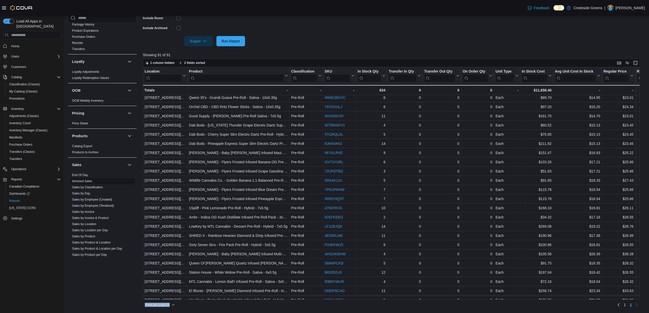
scroll to position [183, 0]
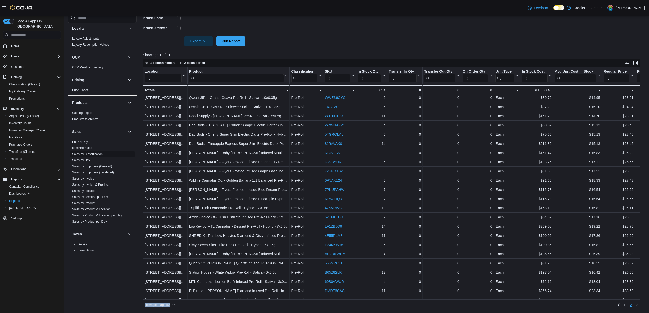
click at [94, 183] on link "Sales by Invoice & Product" at bounding box center [90, 185] width 37 height 4
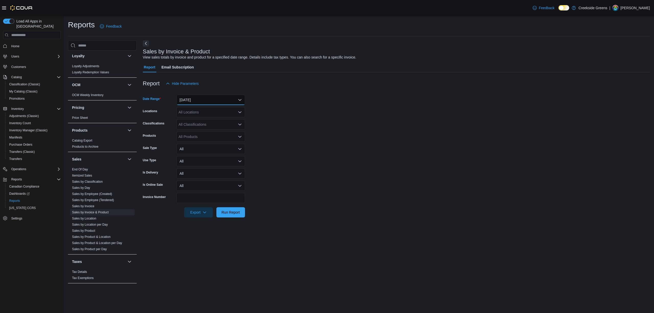
click at [202, 98] on button "[DATE]" at bounding box center [211, 100] width 68 height 10
click at [202, 176] on span "Year To Date" at bounding box center [214, 176] width 58 height 6
click at [203, 113] on div "All Locations" at bounding box center [211, 112] width 68 height 10
click at [204, 132] on button "[STREET_ADDRESS][PERSON_NAME]" at bounding box center [211, 135] width 68 height 7
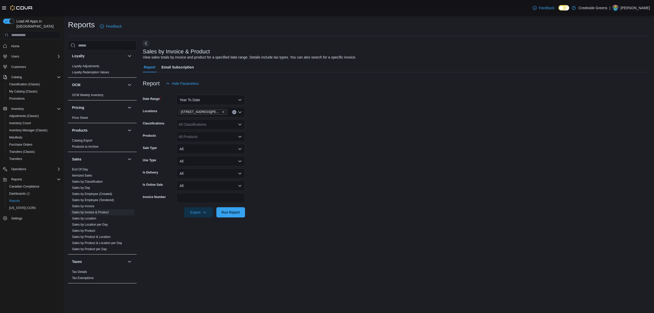
click at [315, 128] on form "Date Range Year To Date Locations [STREET_ADDRESS][PERSON_NAME] Classifications…" at bounding box center [396, 153] width 507 height 129
click at [192, 124] on div "All Classifications" at bounding box center [211, 124] width 68 height 10
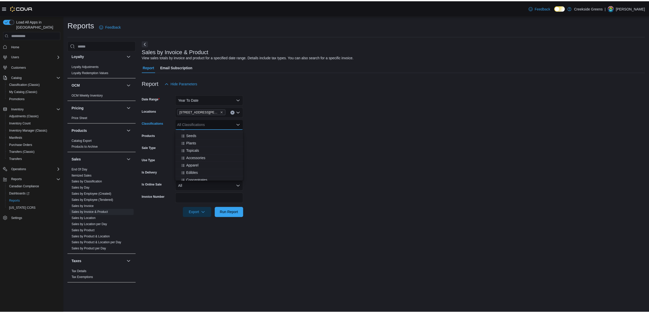
scroll to position [34, 0]
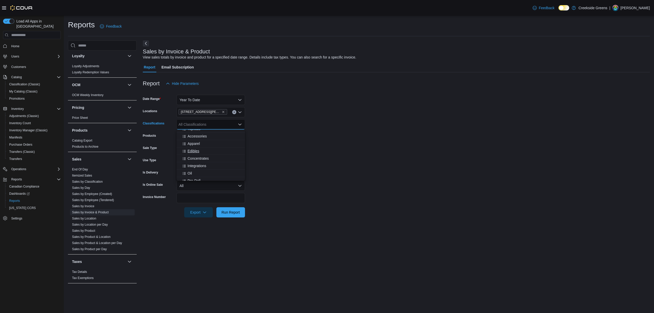
click at [189, 150] on span "Edibles" at bounding box center [194, 150] width 12 height 5
click at [352, 150] on form "Date Range Year To Date Locations [STREET_ADDRESS][PERSON_NAME] Classifications…" at bounding box center [396, 153] width 507 height 129
click at [189, 148] on button "All" at bounding box center [211, 149] width 68 height 10
click at [188, 165] on button "Sale" at bounding box center [211, 169] width 68 height 10
click at [318, 171] on form "Date Range Year To Date Locations [STREET_ADDRESS][PERSON_NAME] Classifications…" at bounding box center [396, 153] width 507 height 129
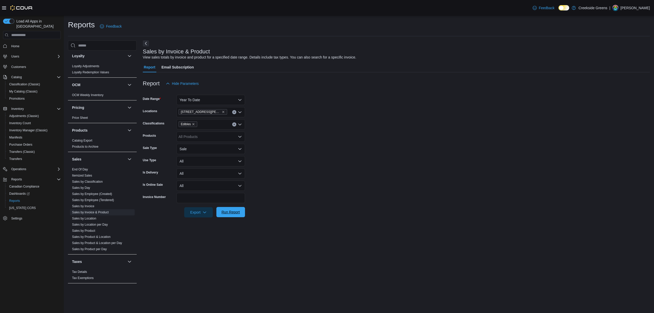
click at [228, 215] on span "Run Report" at bounding box center [230, 211] width 18 height 5
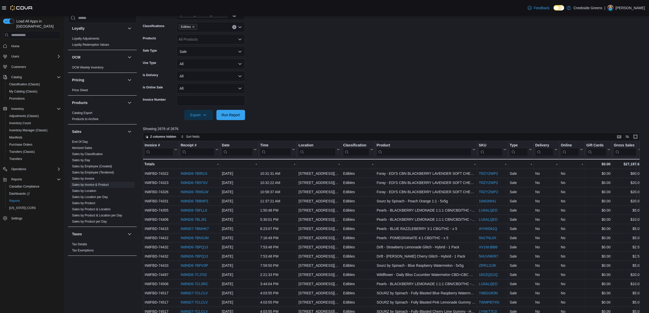
scroll to position [136, 0]
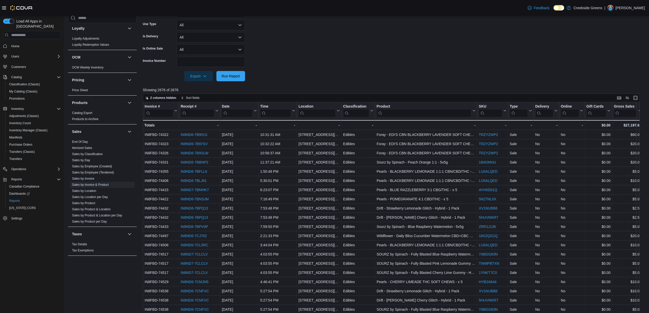
click at [414, 114] on input "search" at bounding box center [424, 113] width 95 height 8
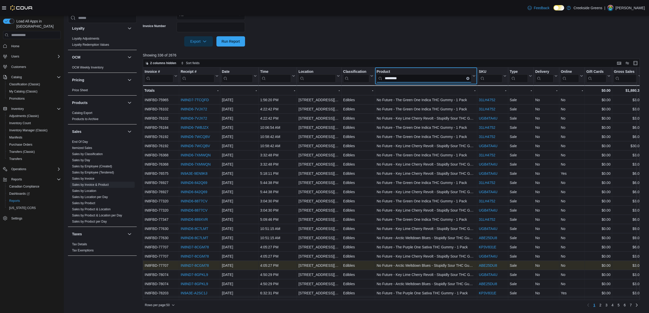
scroll to position [171, 0]
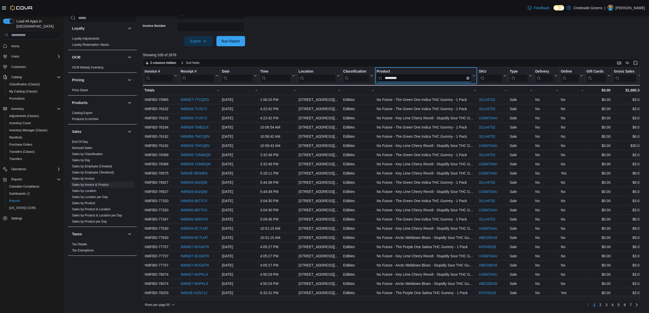
type input "*********"
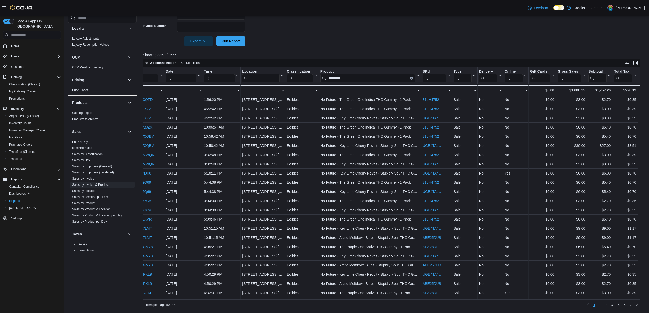
scroll to position [0, 0]
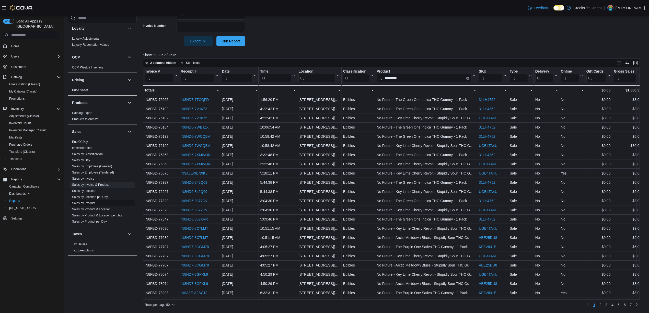
click at [94, 201] on link "Sales by Product" at bounding box center [83, 203] width 23 height 4
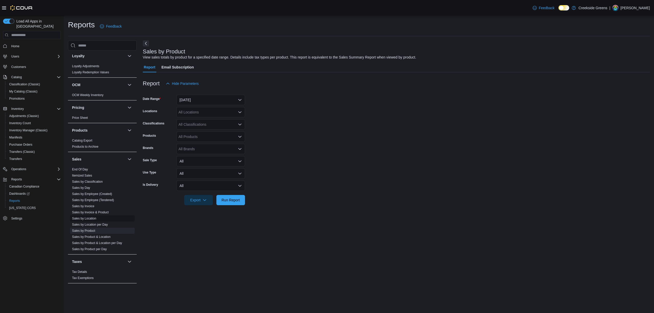
click at [91, 211] on link "Sales by Invoice & Product" at bounding box center [90, 213] width 37 height 4
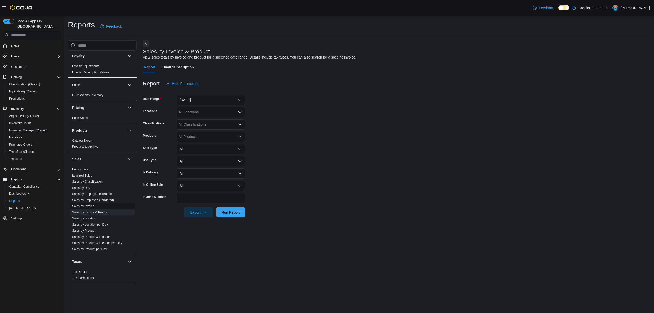
click at [88, 204] on link "Sales by Invoice" at bounding box center [83, 206] width 22 height 4
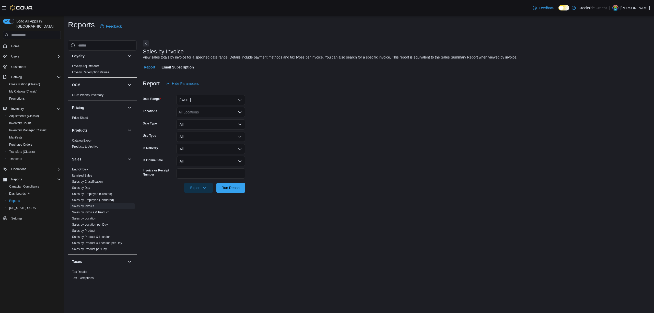
click at [206, 94] on div at bounding box center [396, 92] width 507 height 6
click at [206, 97] on button "[DATE]" at bounding box center [211, 100] width 68 height 10
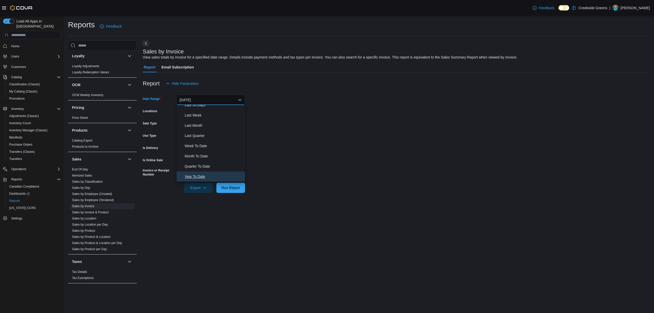
click at [207, 175] on span "Year To Date" at bounding box center [214, 176] width 58 height 6
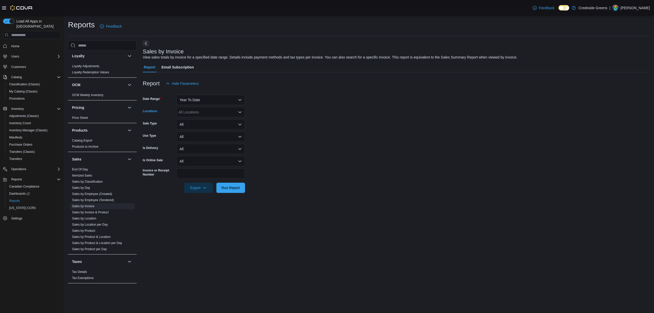
click at [219, 112] on div "All Locations" at bounding box center [211, 112] width 68 height 10
click at [209, 134] on span "[STREET_ADDRESS][PERSON_NAME]" at bounding box center [220, 135] width 65 height 5
click at [306, 149] on form "Date Range Year To Date Locations [STREET_ADDRESS][PERSON_NAME] Combo box. Sele…" at bounding box center [396, 141] width 507 height 104
click at [100, 211] on link "Sales by Invoice & Product" at bounding box center [90, 213] width 37 height 4
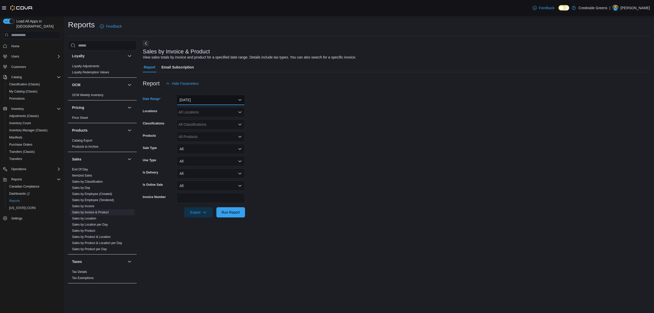
click at [204, 96] on button "[DATE]" at bounding box center [211, 100] width 68 height 10
click at [203, 175] on span "Year To Date" at bounding box center [214, 176] width 58 height 6
click at [196, 113] on div "All Locations" at bounding box center [211, 112] width 68 height 10
click at [206, 133] on span "[STREET_ADDRESS][PERSON_NAME]" at bounding box center [220, 135] width 65 height 5
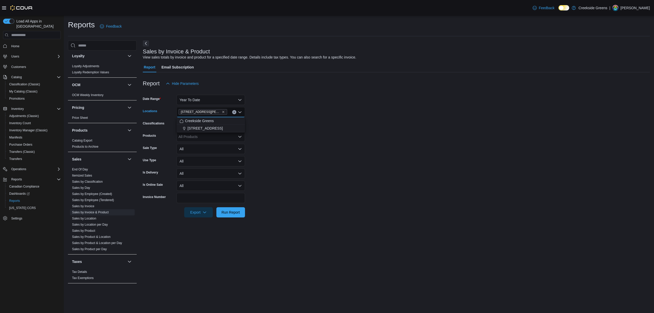
drag, startPoint x: 323, startPoint y: 137, endPoint x: 311, endPoint y: 139, distance: 12.1
click at [323, 138] on form "Date Range Year To Date Locations [STREET_ADDRESS][PERSON_NAME] Combo box. Sele…" at bounding box center [396, 153] width 507 height 129
click at [225, 128] on div "All Classifications" at bounding box center [211, 124] width 68 height 10
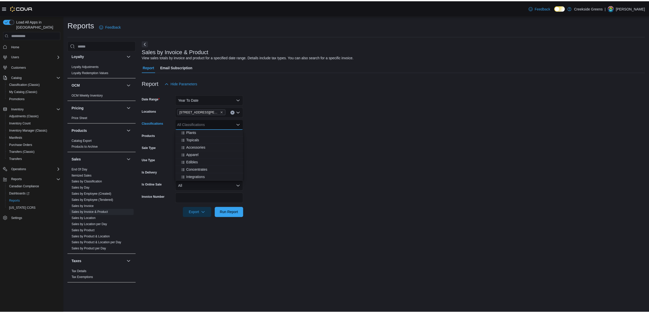
scroll to position [34, 0]
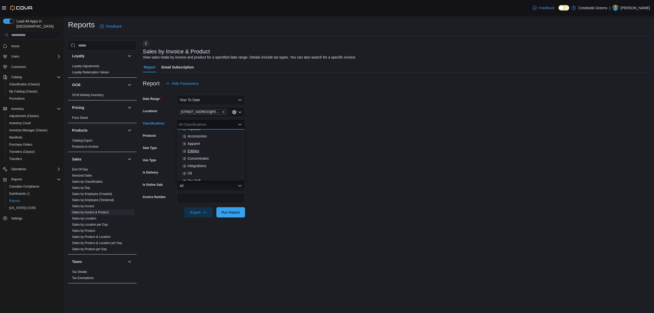
click at [198, 148] on span "Edibles" at bounding box center [194, 150] width 12 height 5
drag, startPoint x: 339, startPoint y: 170, endPoint x: 307, endPoint y: 191, distance: 38.5
click at [339, 170] on form "Date Range Year To Date Locations [STREET_ADDRESS][PERSON_NAME] Classifications…" at bounding box center [396, 153] width 507 height 129
click at [232, 215] on span "Run Report" at bounding box center [230, 212] width 22 height 10
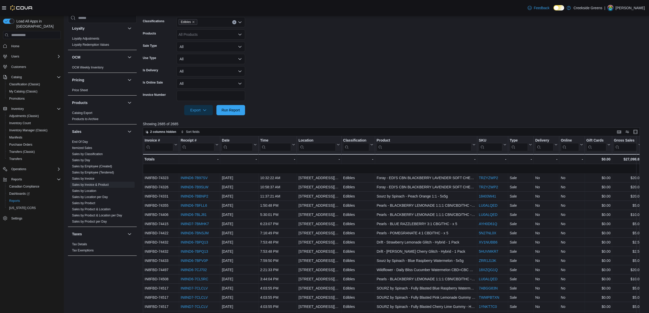
scroll to position [34, 0]
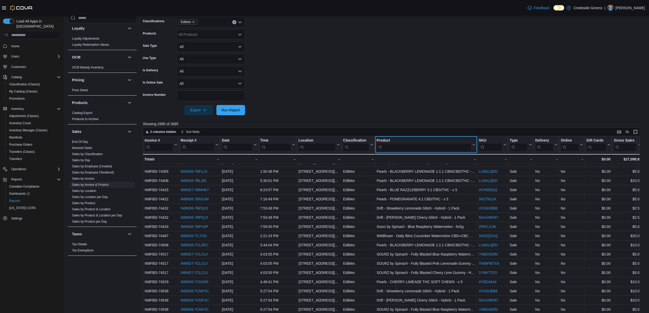
click at [426, 146] on input "search" at bounding box center [424, 147] width 95 height 8
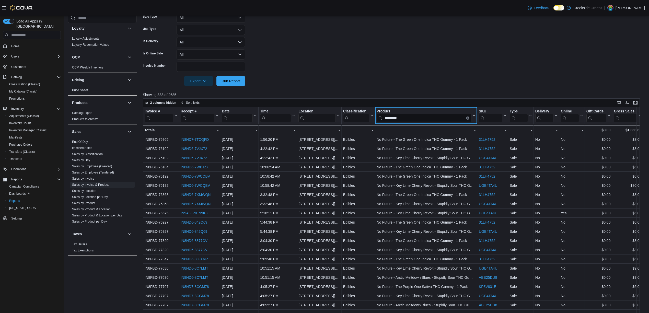
scroll to position [171, 0]
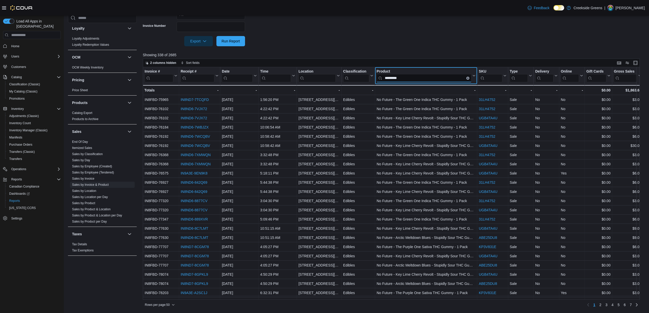
type input "*********"
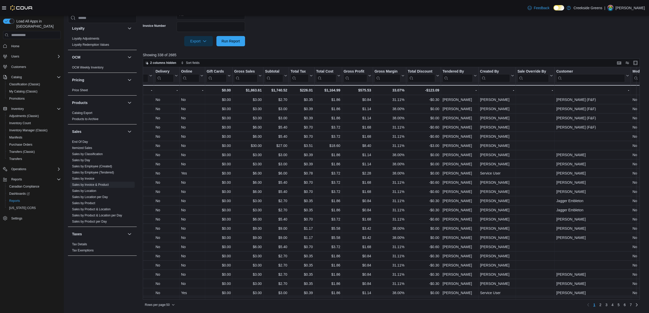
scroll to position [0, 420]
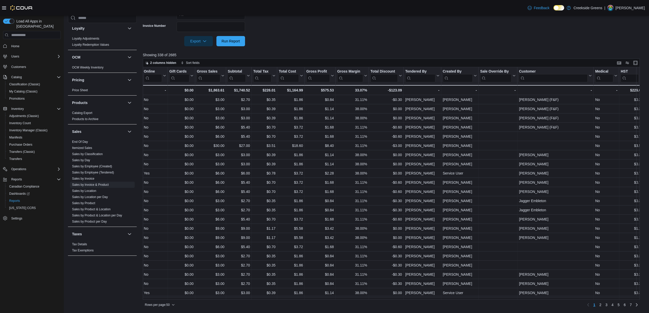
drag, startPoint x: 436, startPoint y: 300, endPoint x: 427, endPoint y: 300, distance: 8.4
click at [427, 300] on div "Rows per page : 50 Page 1 of 7 1 2 3 4 5 6 7" at bounding box center [391, 304] width 497 height 9
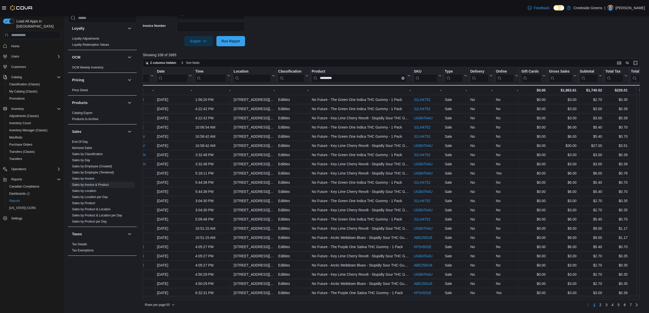
scroll to position [0, 0]
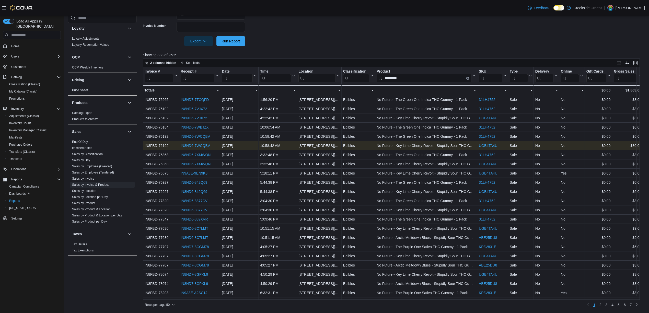
click at [191, 145] on link "IN8ND6-7WCQBV" at bounding box center [195, 146] width 29 height 4
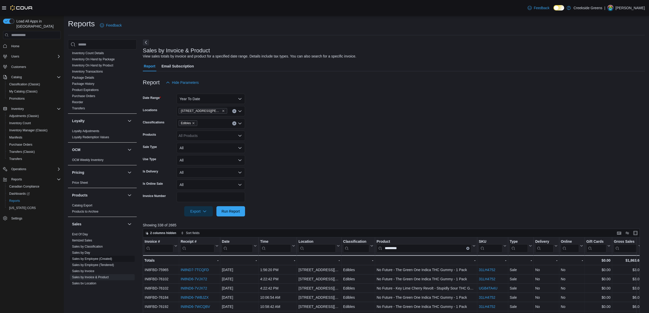
scroll to position [47, 0]
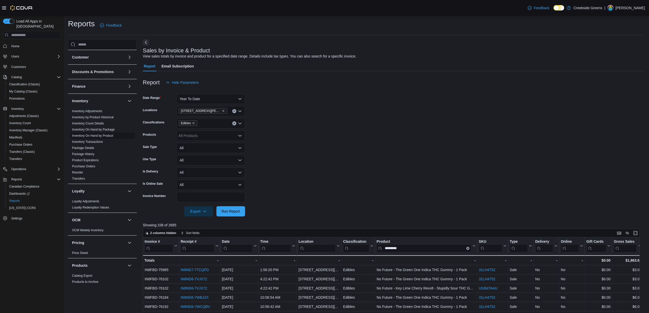
click at [98, 134] on link "Inventory On Hand by Product" at bounding box center [92, 136] width 41 height 4
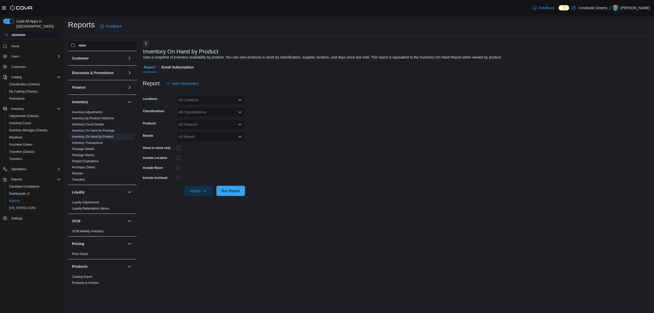
click at [211, 101] on div "All Locations" at bounding box center [211, 100] width 68 height 10
click at [207, 122] on span "[STREET_ADDRESS][PERSON_NAME]" at bounding box center [220, 123] width 65 height 5
click at [265, 113] on form "Locations [STREET_ADDRESS][PERSON_NAME] Selected. [STREET_ADDRESS][PERSON_NAME]…" at bounding box center [396, 142] width 507 height 107
click at [222, 112] on div "All Classifications" at bounding box center [211, 112] width 68 height 10
click at [196, 131] on button "Flower" at bounding box center [211, 128] width 68 height 7
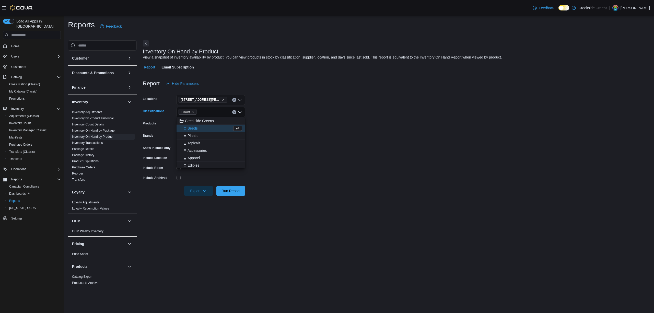
click at [322, 133] on form "Locations [STREET_ADDRESS][PERSON_NAME] Classifications Flower Combo box. Selec…" at bounding box center [396, 142] width 507 height 107
click at [176, 142] on form "Locations [STREET_ADDRESS][PERSON_NAME] Classifications Flower Products All Pro…" at bounding box center [396, 142] width 507 height 107
click at [239, 192] on span "Run Report" at bounding box center [230, 190] width 18 height 5
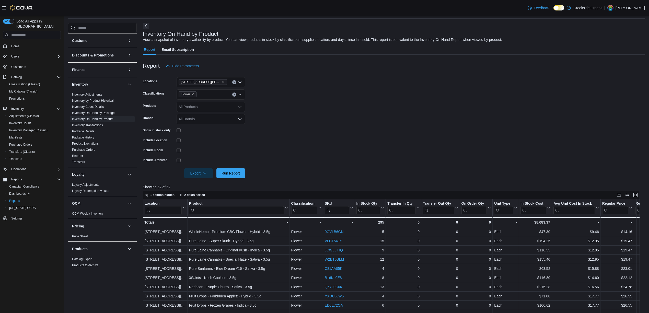
scroll to position [14, 0]
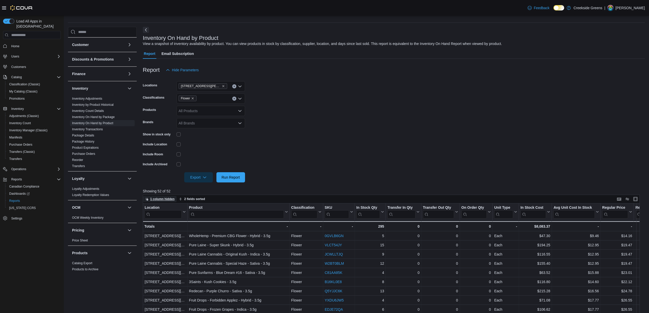
click at [164, 199] on span "1 column hidden" at bounding box center [162, 199] width 24 height 4
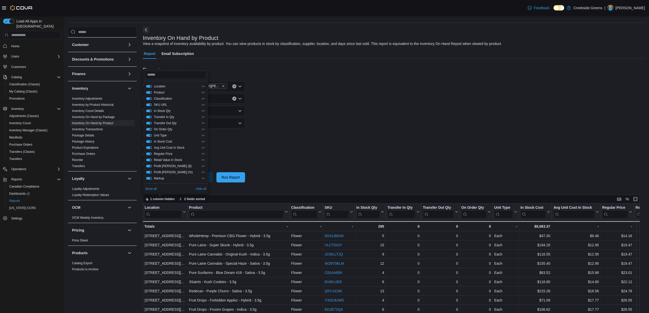
click at [362, 175] on form "Locations [STREET_ADDRESS][PERSON_NAME] Classifications Flower Products All Pro…" at bounding box center [394, 128] width 502 height 107
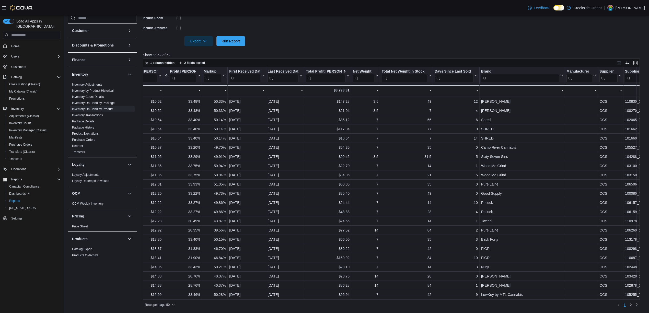
scroll to position [136, 559]
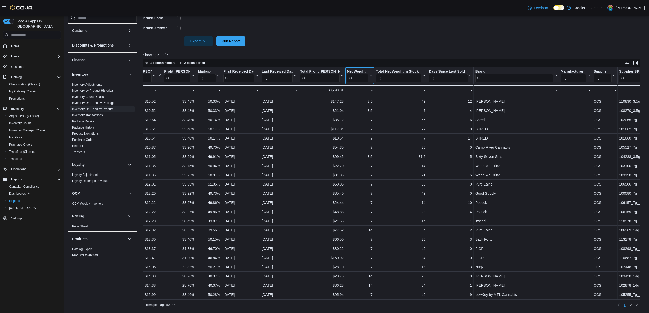
click at [361, 79] on input "search" at bounding box center [357, 78] width 21 height 8
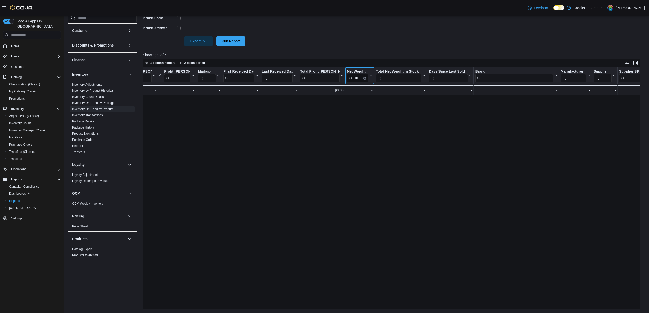
scroll to position [0, 559]
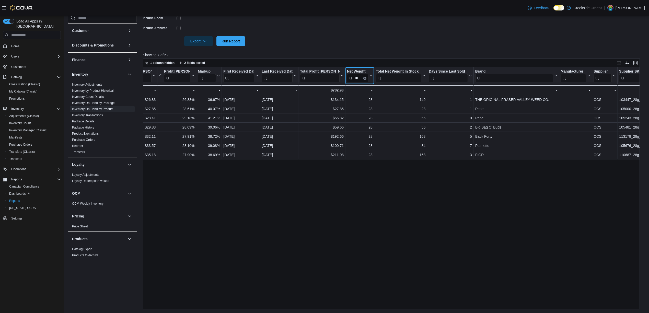
type input "**"
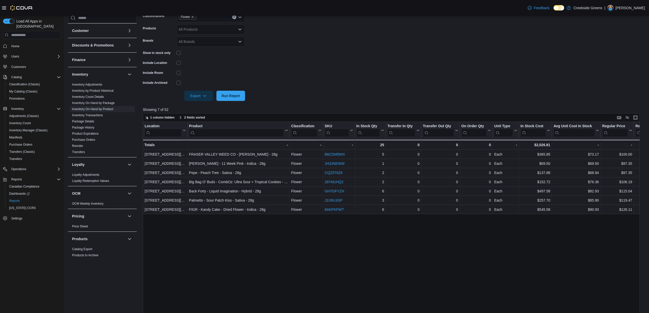
scroll to position [150, 0]
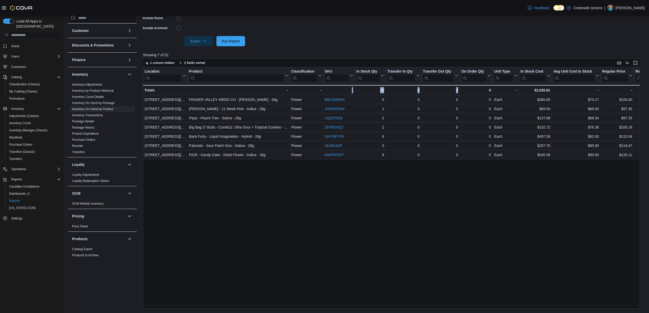
drag, startPoint x: 348, startPoint y: 303, endPoint x: 439, endPoint y: 306, distance: 91.5
click at [458, 305] on div "Location Click to view column header actions Product Click to view column heade…" at bounding box center [394, 188] width 502 height 242
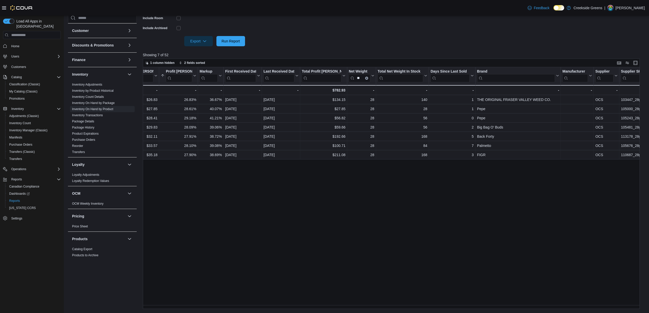
scroll to position [0, 602]
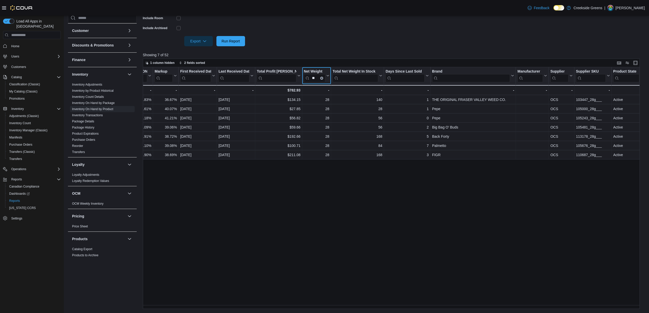
click at [321, 79] on icon "Clear input" at bounding box center [322, 78] width 2 height 2
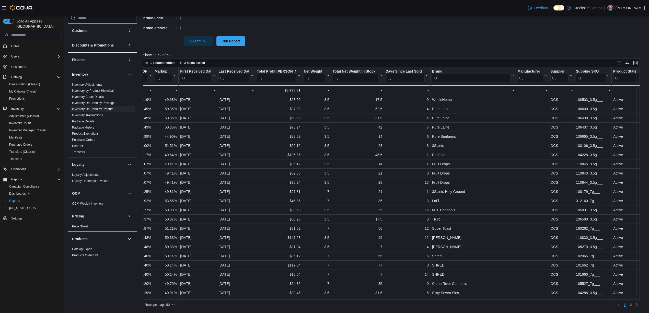
drag, startPoint x: 452, startPoint y: 299, endPoint x: 438, endPoint y: 300, distance: 14.3
click at [438, 300] on div "Rows per page : 50 Page 1 of 2 1 2" at bounding box center [391, 304] width 497 height 9
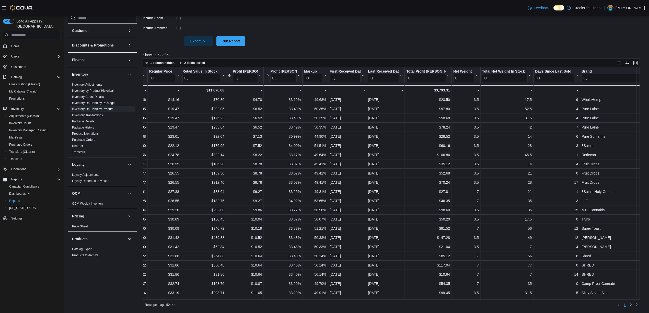
scroll to position [0, 358]
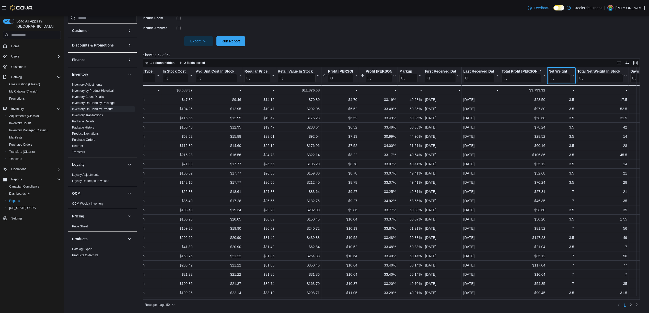
click at [571, 78] on button "Net Weight" at bounding box center [562, 75] width 26 height 13
click at [567, 95] on span "Sort Low-High" at bounding box center [564, 95] width 19 height 4
click at [191, 64] on span "3 fields sorted" at bounding box center [194, 63] width 21 height 4
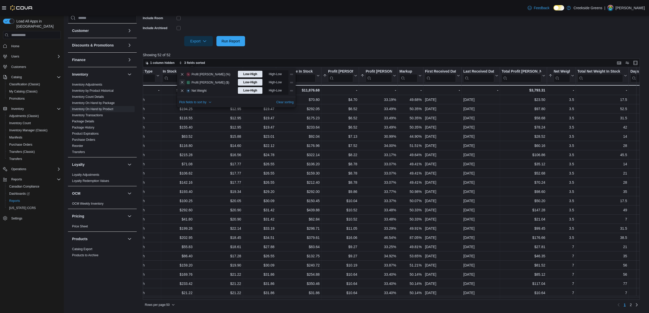
click at [182, 83] on button "Remove Profit Margin ($) from data grid sort" at bounding box center [182, 82] width 6 height 6
click at [183, 74] on button "Remove Profit Margin (%) from data grid sort" at bounding box center [182, 74] width 6 height 6
drag, startPoint x: 514, startPoint y: 300, endPoint x: 439, endPoint y: 305, distance: 75.5
click at [439, 305] on div "Rows per page : 50 Page 1 of 2 1 2" at bounding box center [391, 304] width 497 height 9
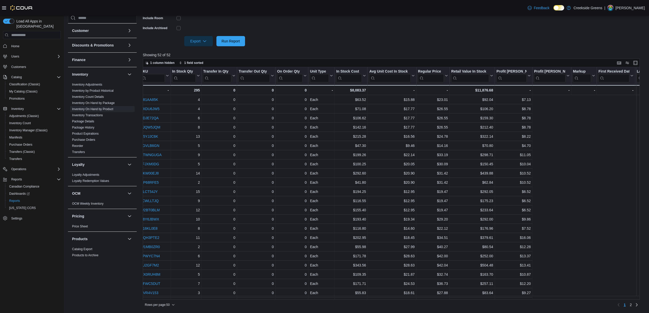
scroll to position [0, 0]
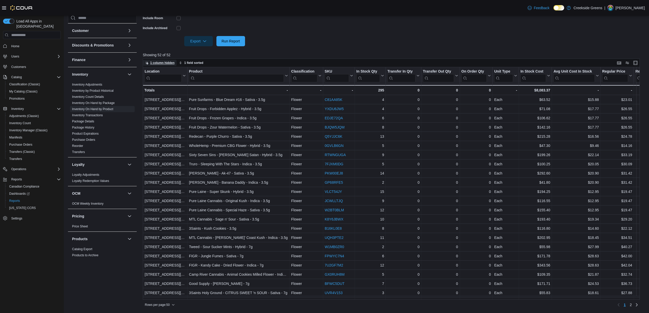
click at [159, 61] on span "1 column hidden" at bounding box center [162, 63] width 24 height 4
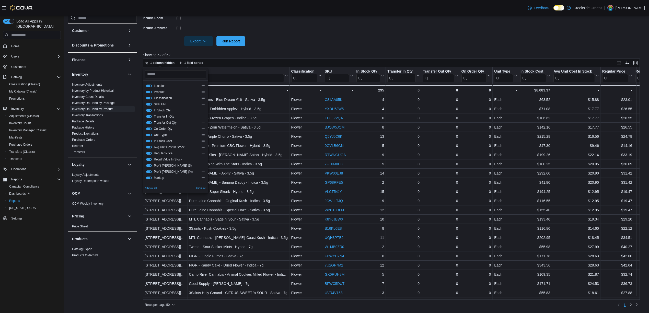
click at [148, 114] on div "Transfer In Qty" at bounding box center [175, 116] width 59 height 4
click at [148, 116] on button "Transfer In Qty" at bounding box center [149, 116] width 6 height 3
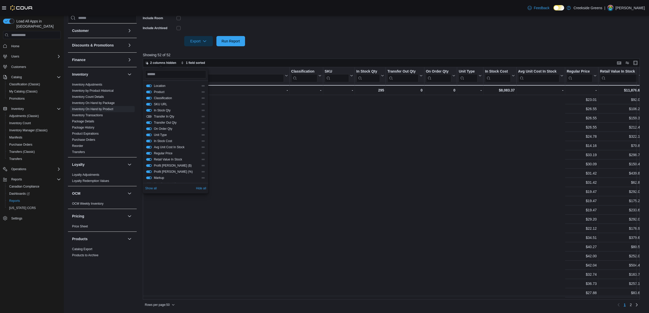
scroll to position [0, 492]
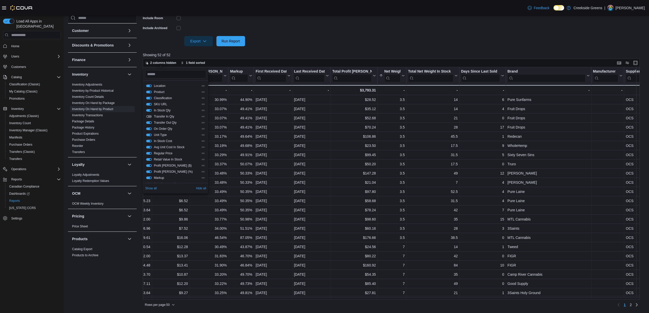
click at [148, 122] on button "Transfer Out Qty" at bounding box center [149, 122] width 6 height 3
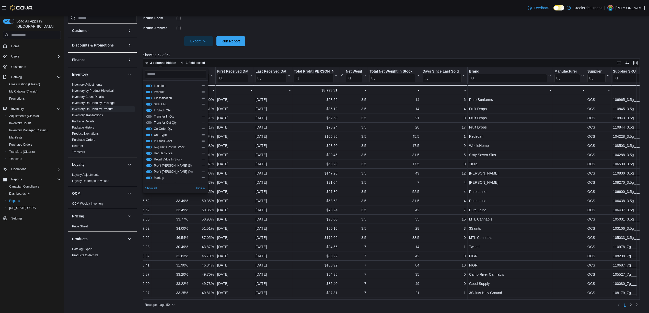
click at [150, 134] on button "Unit Type" at bounding box center [149, 135] width 6 height 3
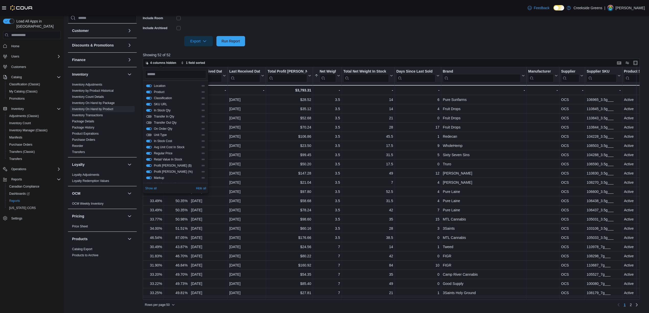
click at [149, 142] on button "In Stock Cost" at bounding box center [149, 141] width 6 height 3
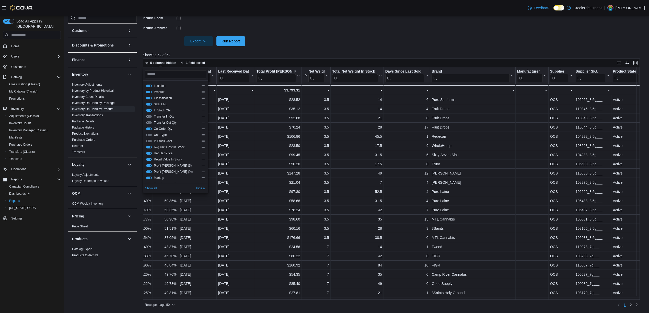
scroll to position [34, 0]
click at [150, 172] on div "Total Net Weight In Stock" at bounding box center [175, 174] width 61 height 6
click at [147, 173] on button "Total Net Weight In Stock" at bounding box center [149, 174] width 6 height 3
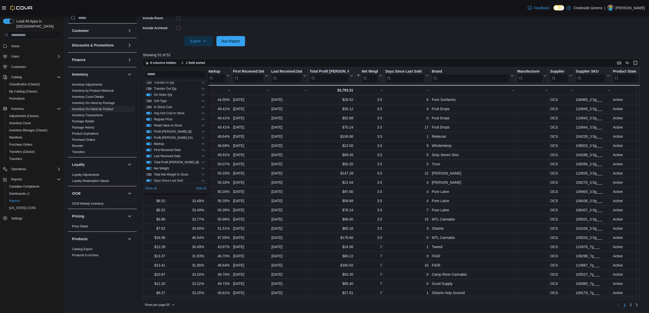
click at [150, 180] on button "Days Since Last Sold" at bounding box center [149, 180] width 6 height 3
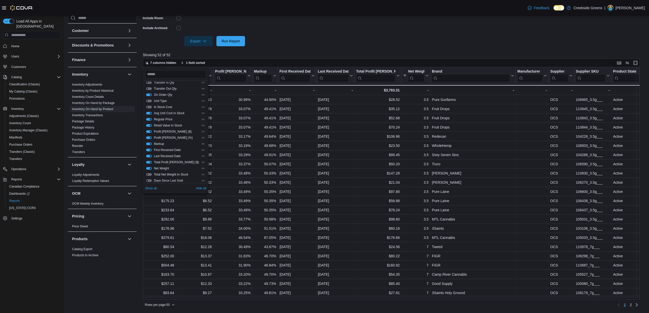
scroll to position [0, 373]
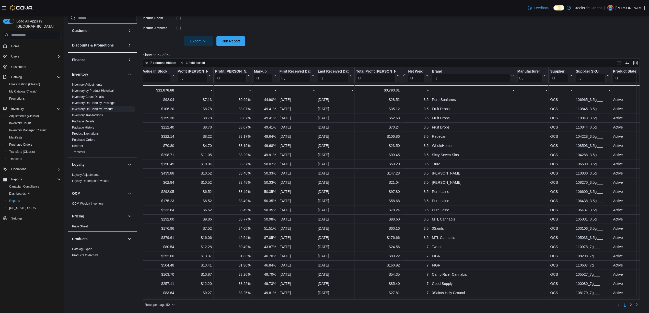
drag, startPoint x: 448, startPoint y: 300, endPoint x: 428, endPoint y: 301, distance: 20.0
click at [409, 302] on div "Rows per page : 50 Page 1 of 2 1 2" at bounding box center [391, 304] width 497 height 9
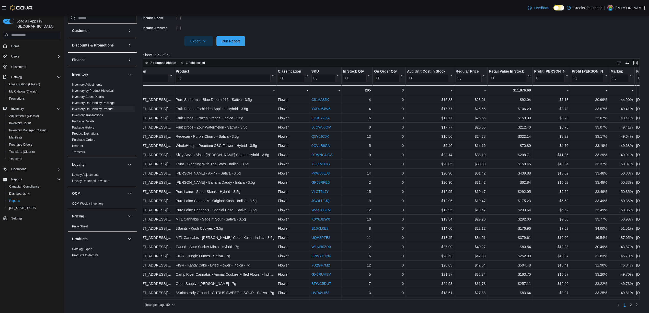
scroll to position [0, 0]
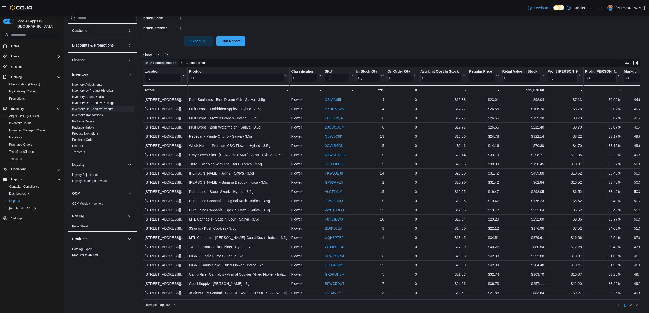
click at [167, 63] on span "7 columns hidden" at bounding box center [163, 63] width 26 height 4
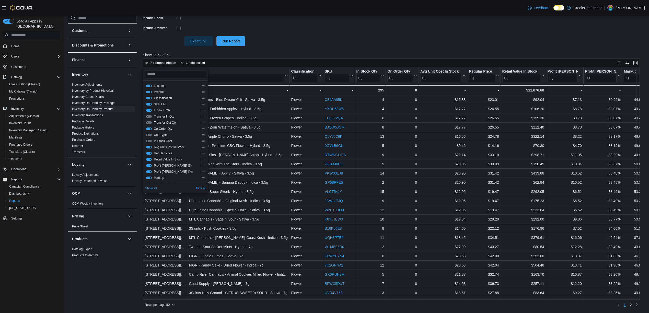
click at [150, 127] on button "On Order Qty" at bounding box center [149, 128] width 6 height 3
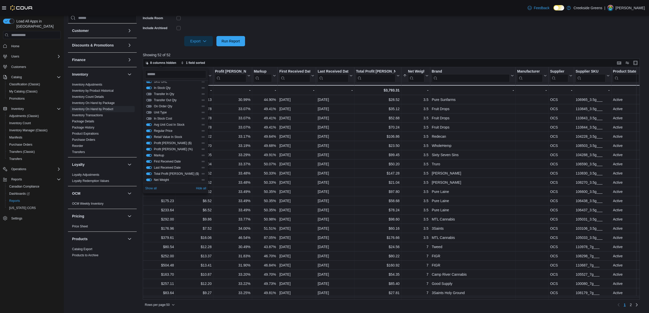
scroll to position [34, 0]
click at [147, 155] on button "Last Received Date" at bounding box center [149, 156] width 6 height 3
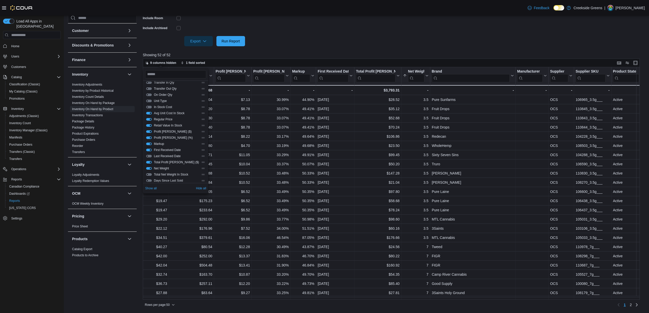
click at [151, 149] on button "First Received Date" at bounding box center [149, 150] width 6 height 3
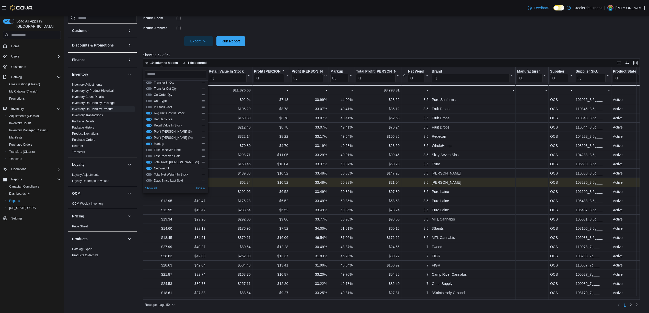
scroll to position [0, 264]
click at [148, 141] on div "Markup" at bounding box center [175, 144] width 61 height 6
click at [149, 143] on button "Markup" at bounding box center [149, 144] width 6 height 3
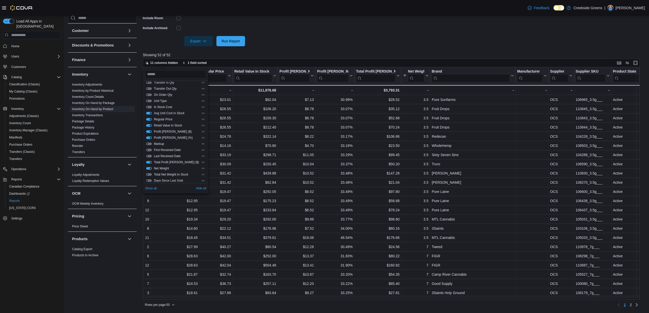
scroll to position [0, 238]
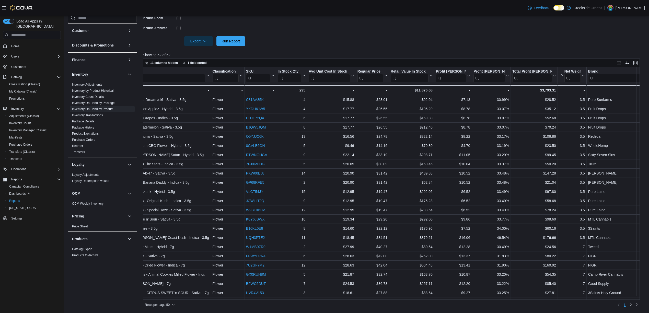
scroll to position [0, 42]
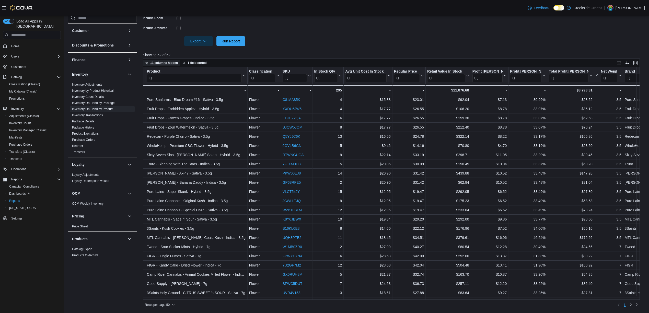
click at [160, 63] on span "11 columns hidden" at bounding box center [164, 63] width 28 height 4
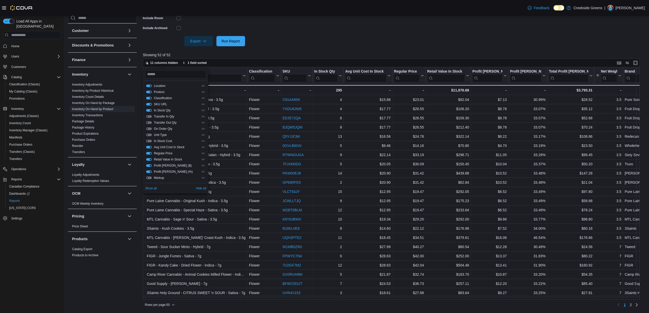
click at [148, 98] on button "Classification" at bounding box center [149, 98] width 6 height 3
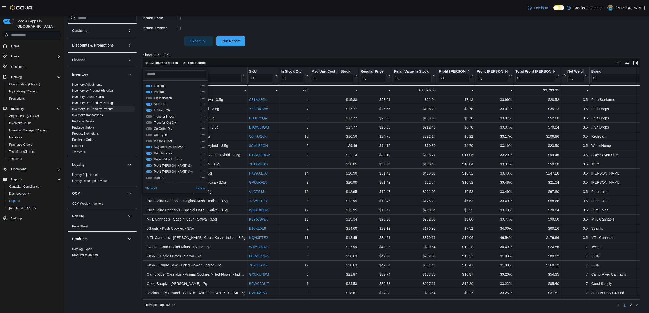
click at [149, 109] on button "In Stock Qty" at bounding box center [149, 110] width 6 height 3
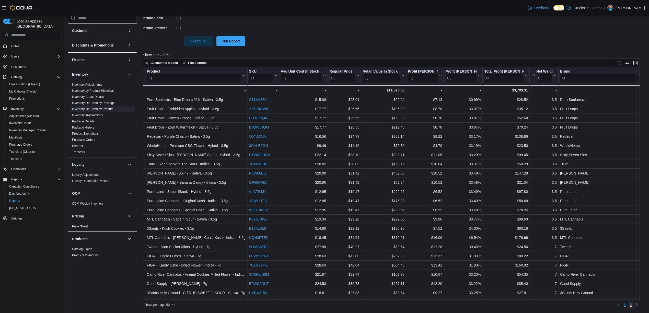
click at [632, 306] on span "2" at bounding box center [631, 304] width 2 height 5
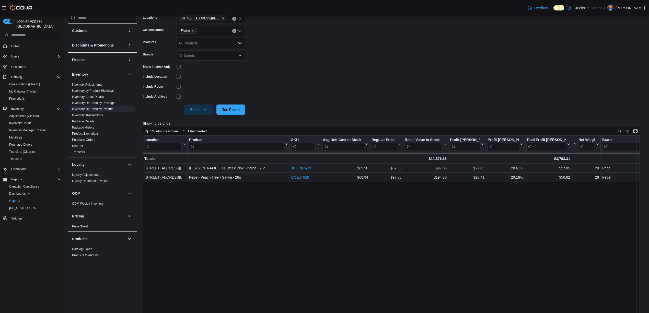
scroll to position [150, 0]
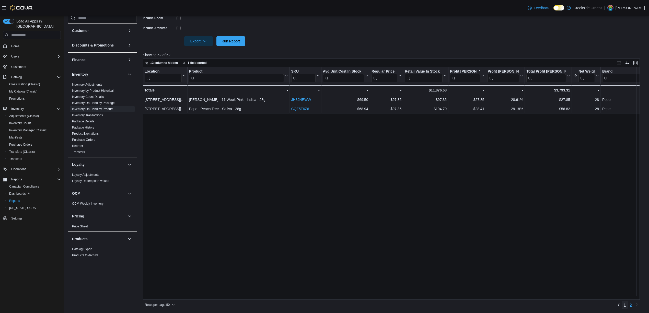
click at [626, 304] on span "1" at bounding box center [625, 304] width 2 height 5
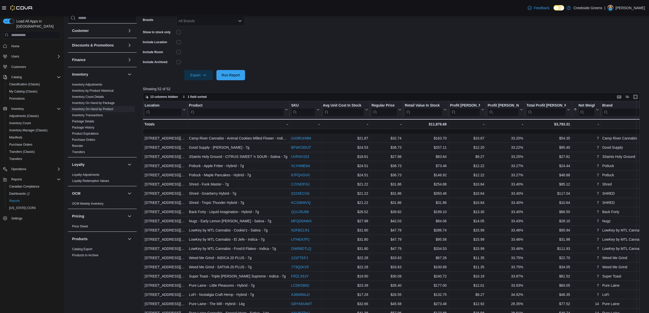
scroll to position [204, 0]
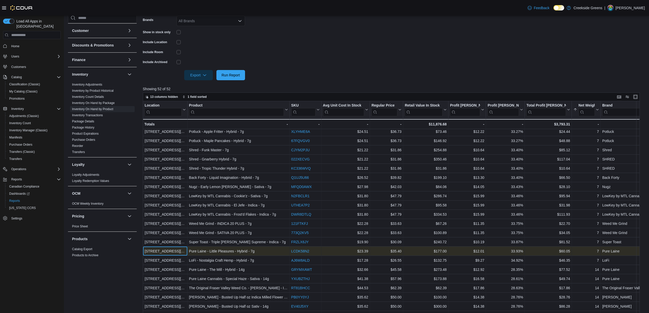
click at [149, 253] on div "[STREET_ADDRESS][PERSON_NAME]" at bounding box center [165, 251] width 41 height 6
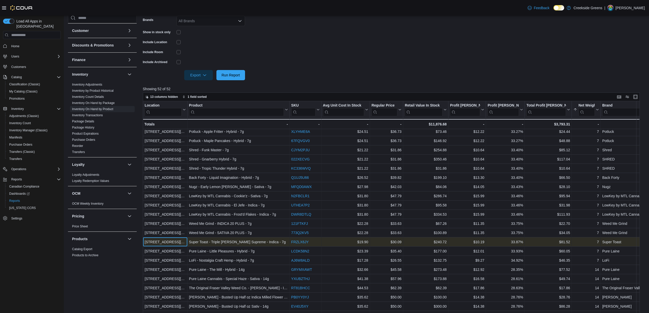
click at [156, 241] on div "[STREET_ADDRESS][PERSON_NAME]" at bounding box center [165, 242] width 41 height 6
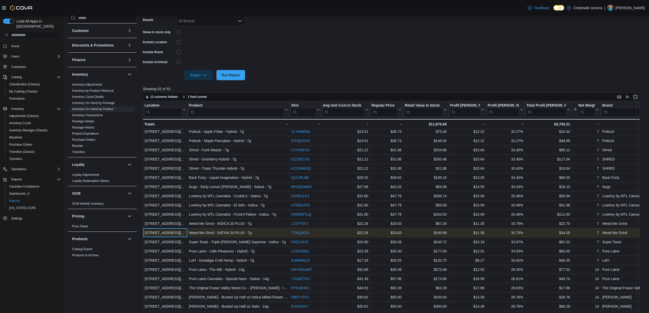
click at [155, 233] on div "[STREET_ADDRESS][PERSON_NAME]" at bounding box center [165, 233] width 41 height 6
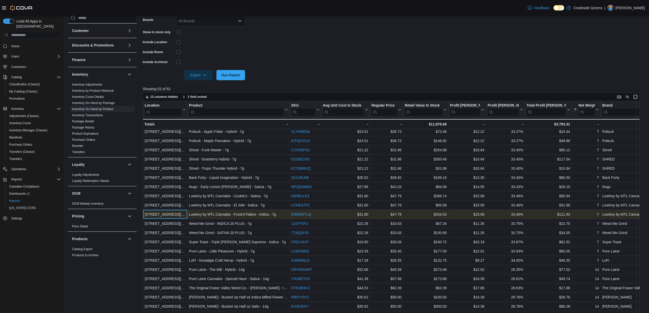
click at [177, 214] on div "[STREET_ADDRESS][PERSON_NAME]" at bounding box center [165, 214] width 41 height 6
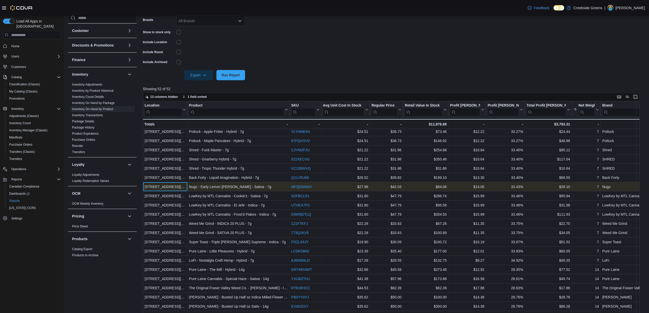
click at [174, 186] on div "[STREET_ADDRESS][PERSON_NAME]" at bounding box center [165, 187] width 41 height 6
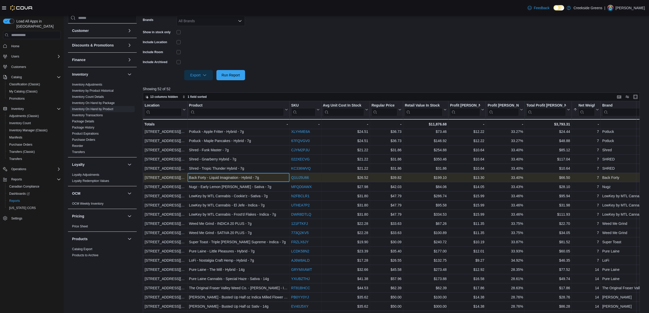
click at [191, 175] on div "Back Forty - Liquid Imagination - Hybrid - 7g" at bounding box center [238, 177] width 99 height 6
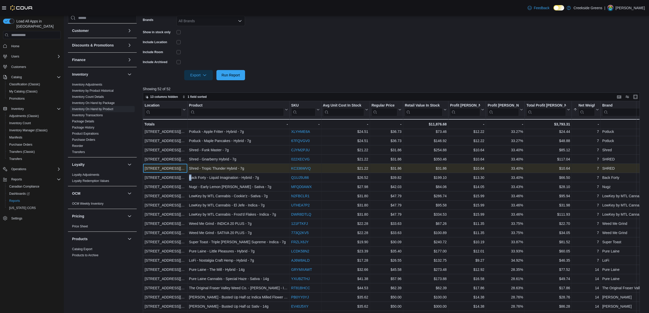
click at [184, 167] on div "[STREET_ADDRESS][PERSON_NAME]" at bounding box center [165, 168] width 41 height 6
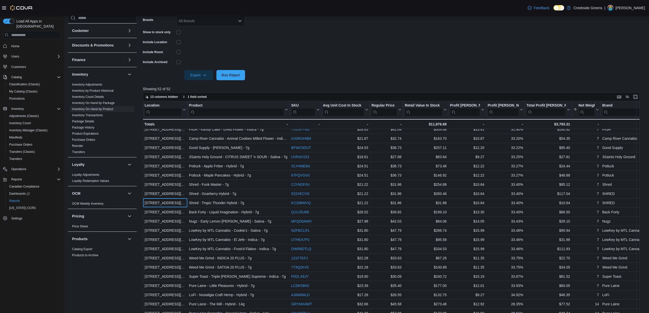
scroll to position [136, 0]
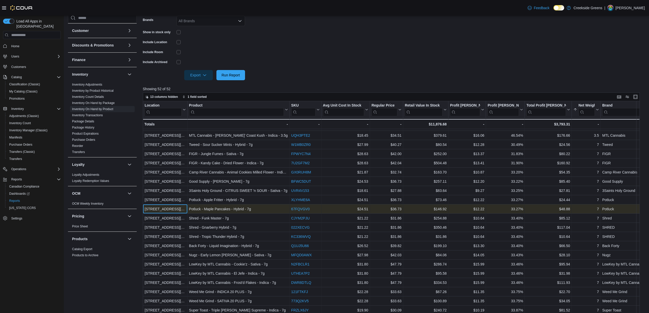
click at [171, 211] on div "[STREET_ADDRESS][PERSON_NAME]" at bounding box center [165, 209] width 41 height 6
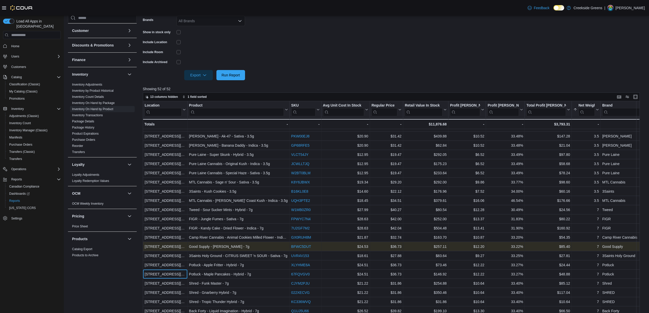
scroll to position [68, 0]
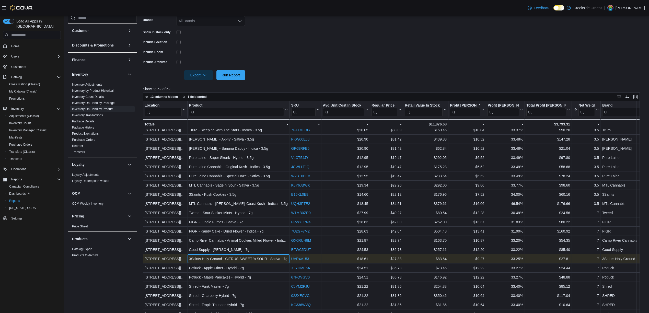
click at [214, 261] on div "3Saints Holy Ground - CITRUS SWEET 'n SOUR - Sativa - 7g" at bounding box center [238, 259] width 99 height 6
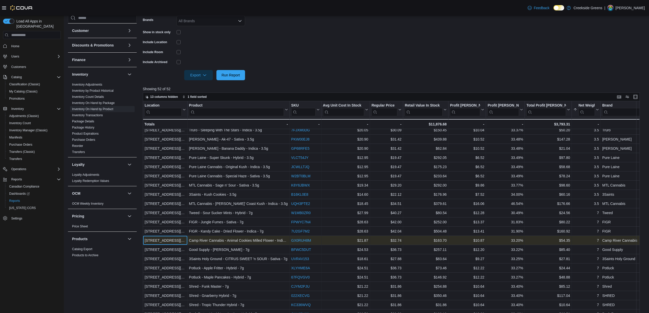
click at [184, 240] on div "[STREET_ADDRESS][PERSON_NAME]" at bounding box center [165, 240] width 41 height 6
click at [197, 242] on div "Camp River Cannabis - Animal Cookies Milled Flower - Indica - 7g" at bounding box center [238, 240] width 99 height 6
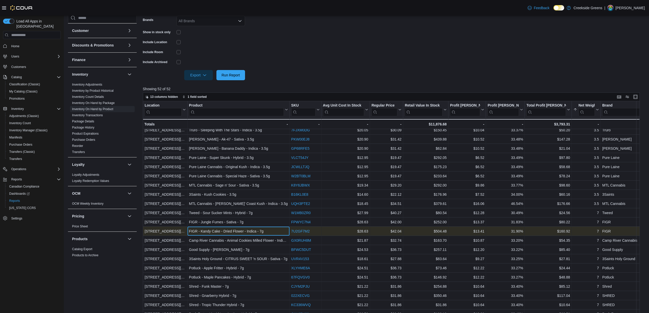
click at [232, 233] on div "FIGR - Kandy Cake - Dried Flower - Indica - 7g" at bounding box center [238, 231] width 99 height 6
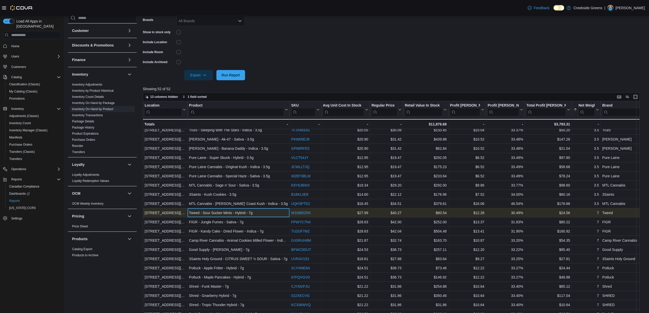
click at [222, 211] on div "Tweed - Sour Sucker Mints - Hybrid - 7g" at bounding box center [238, 213] width 99 height 6
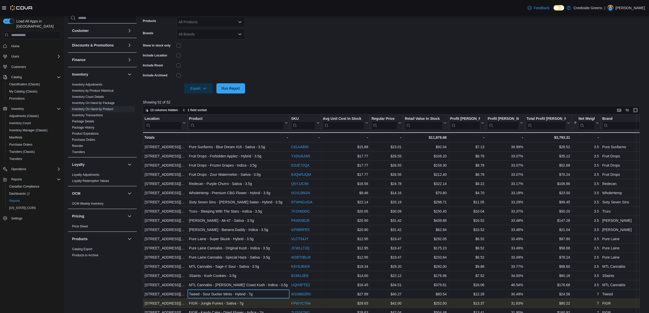
scroll to position [102, 0]
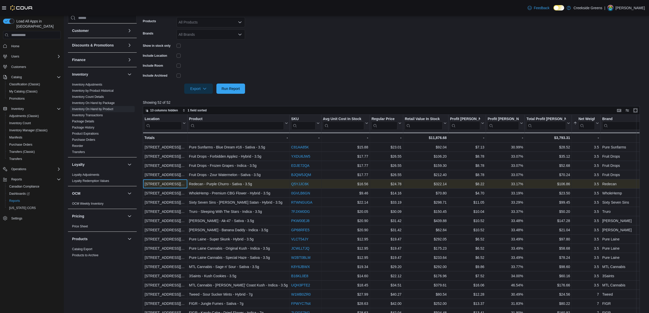
click at [171, 183] on div "[STREET_ADDRESS][PERSON_NAME]" at bounding box center [165, 184] width 41 height 6
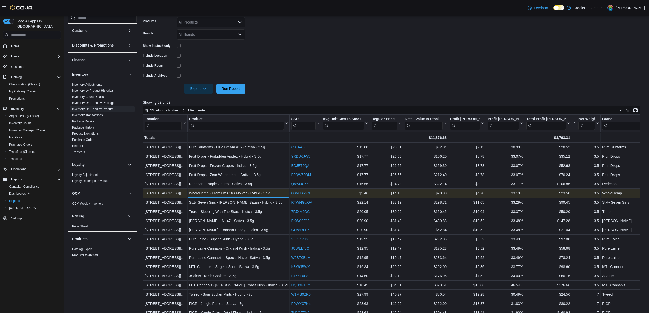
click at [206, 194] on div "WholeHemp - Premium CBG Flower - Hybrid - 3.5g" at bounding box center [238, 193] width 99 height 6
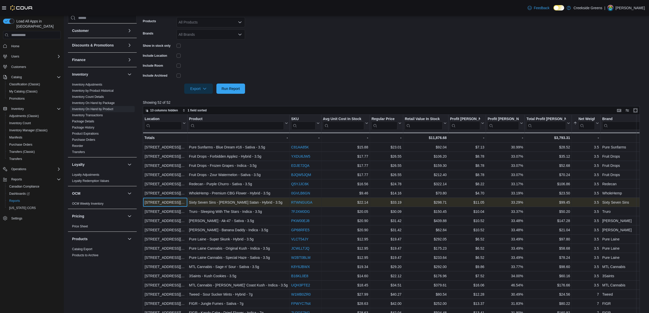
click at [172, 202] on div "[STREET_ADDRESS][PERSON_NAME]" at bounding box center [165, 202] width 41 height 6
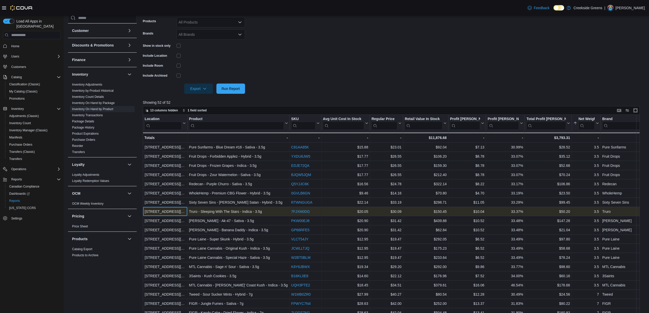
click at [171, 209] on div "[STREET_ADDRESS][PERSON_NAME]" at bounding box center [165, 211] width 41 height 6
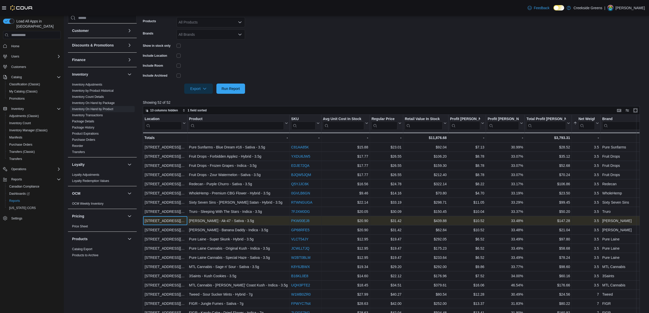
click at [169, 223] on div "[STREET_ADDRESS][PERSON_NAME]" at bounding box center [165, 221] width 41 height 6
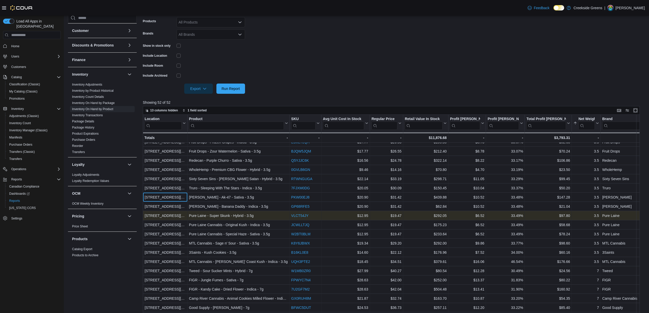
scroll to position [34, 0]
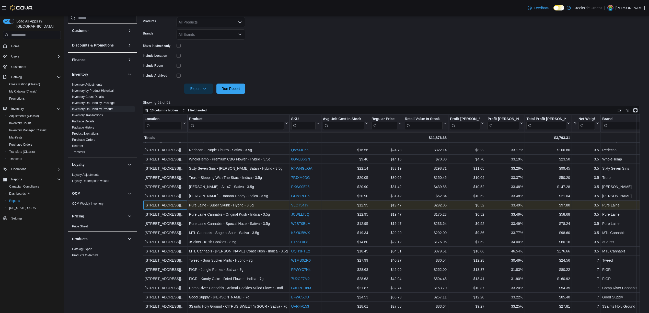
click at [169, 203] on div "[STREET_ADDRESS][PERSON_NAME]" at bounding box center [165, 205] width 41 height 6
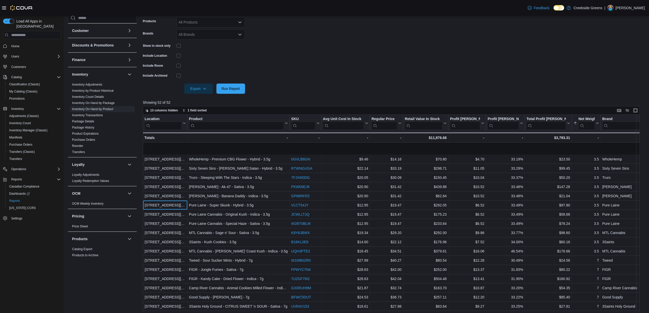
scroll to position [68, 0]
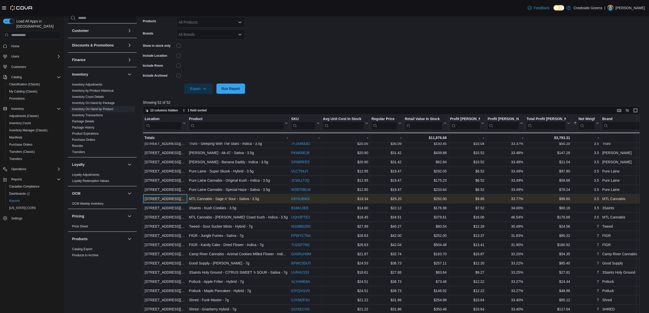
click at [158, 198] on div "[STREET_ADDRESS][PERSON_NAME]" at bounding box center [165, 199] width 41 height 6
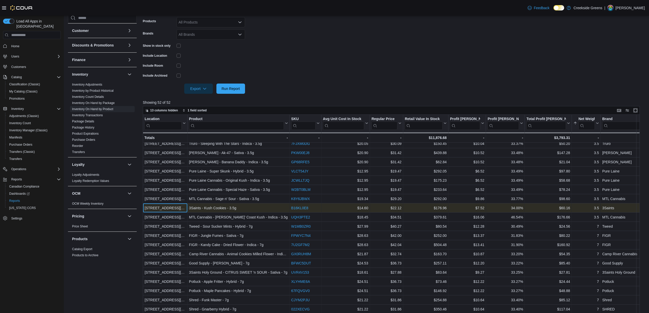
click at [160, 204] on div "19 [PERSON_NAME] Crescent - Location, column [STREET_ADDRESS]" at bounding box center [165, 207] width 45 height 9
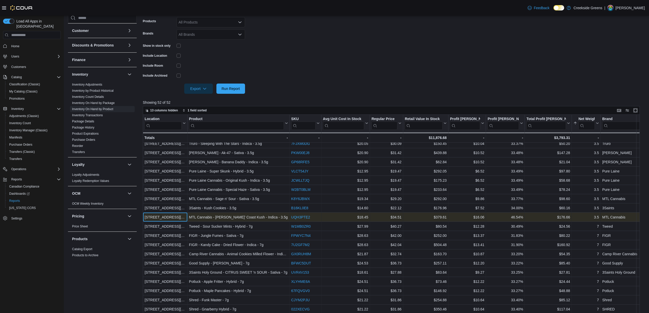
click at [163, 213] on div "[STREET_ADDRESS][PERSON_NAME] - Location, column [STREET_ADDRESS]" at bounding box center [165, 217] width 45 height 9
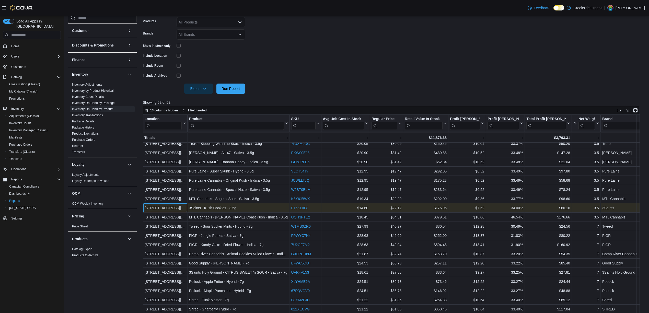
click at [172, 207] on div "[STREET_ADDRESS][PERSON_NAME]" at bounding box center [165, 208] width 41 height 6
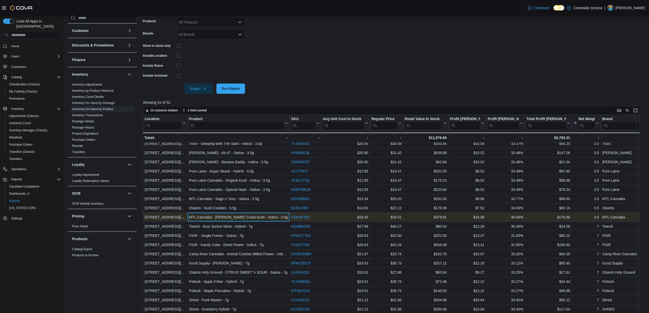
click at [199, 217] on div "MTL Cannabis - [PERSON_NAME]' Coast Kush - Indica - 3.5g" at bounding box center [238, 217] width 99 height 6
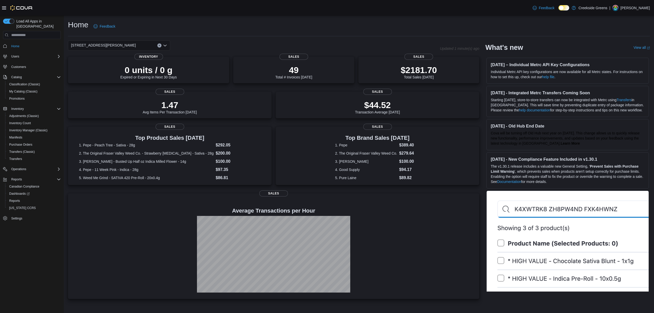
click at [107, 43] on div "[STREET_ADDRESS][PERSON_NAME]" at bounding box center [119, 45] width 102 height 10
click at [106, 60] on span "[STREET_ADDRESS]" at bounding box center [102, 61] width 35 height 5
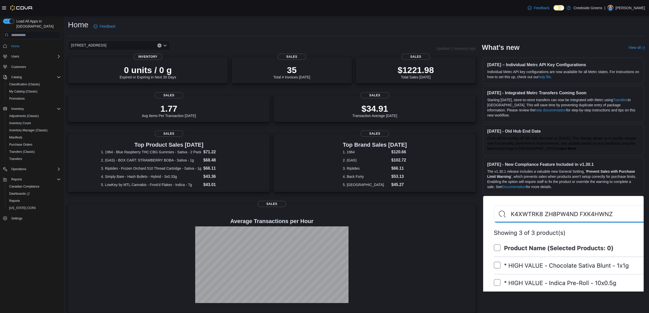
click at [126, 45] on div "1192 Bank Street Combo box. Selected. 1192 Bank Street. Press Backspace to dele…" at bounding box center [119, 45] width 102 height 10
click at [115, 70] on span "[STREET_ADDRESS][PERSON_NAME]" at bounding box center [117, 68] width 65 height 5
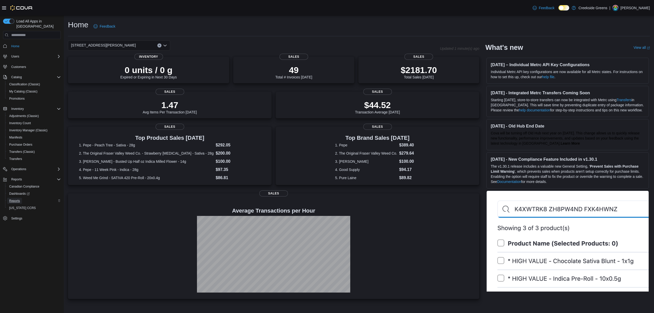
click at [14, 199] on span "Reports" at bounding box center [14, 201] width 11 height 4
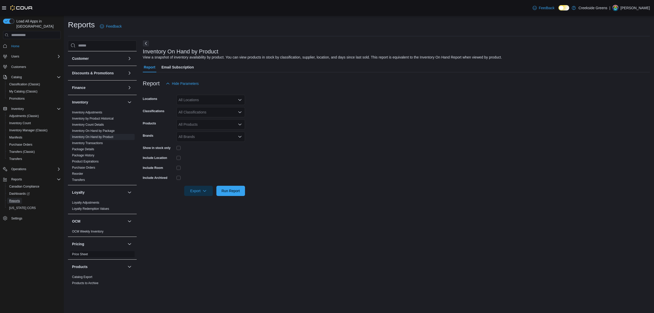
scroll to position [102, 0]
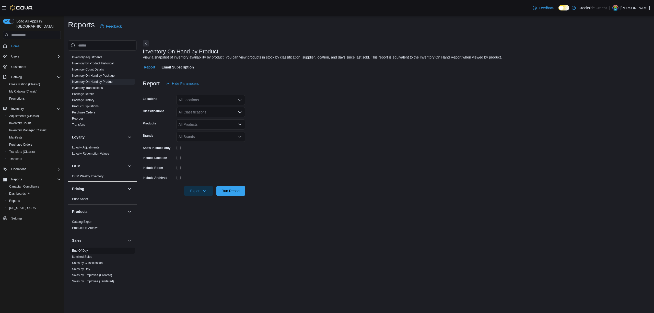
click at [82, 248] on span "End Of Day" at bounding box center [102, 251] width 65 height 6
click at [82, 249] on link "End Of Day" at bounding box center [80, 251] width 16 height 4
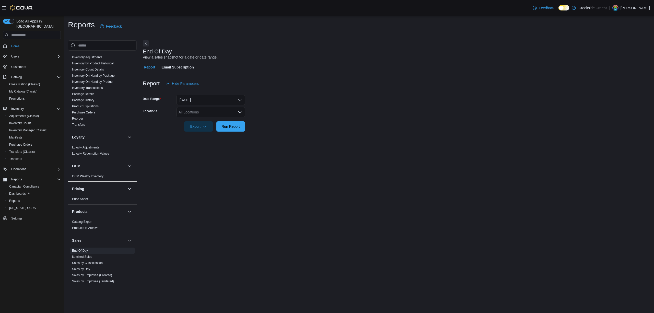
click at [213, 110] on div "All Locations" at bounding box center [211, 112] width 68 height 10
click at [199, 128] on span "[STREET_ADDRESS]" at bounding box center [205, 128] width 35 height 5
drag, startPoint x: 345, startPoint y: 140, endPoint x: 260, endPoint y: 138, distance: 85.1
click at [345, 140] on div "End Of Day View a sales snapshot for a date or date range. Report Email Subscri…" at bounding box center [396, 162] width 507 height 245
click at [235, 124] on span "Run Report" at bounding box center [230, 126] width 18 height 5
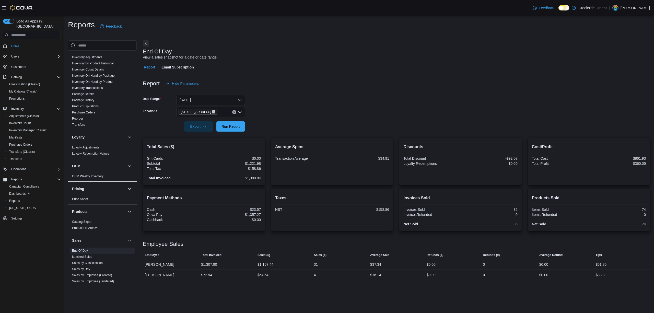
click at [212, 113] on icon "Remove 1192 Bank Street from selection in this group" at bounding box center [213, 111] width 3 height 3
click at [210, 137] on span "[STREET_ADDRESS][PERSON_NAME]" at bounding box center [220, 135] width 65 height 5
click at [292, 124] on form "Date Range Today Locations 19 Reuben Crescent Combo box. Selected. 19 Reuben Cr…" at bounding box center [396, 110] width 507 height 43
click at [240, 124] on span "Run Report" at bounding box center [230, 126] width 22 height 10
click at [222, 113] on icon "Remove 19 Reuben Crescent from selection in this group" at bounding box center [223, 112] width 2 height 2
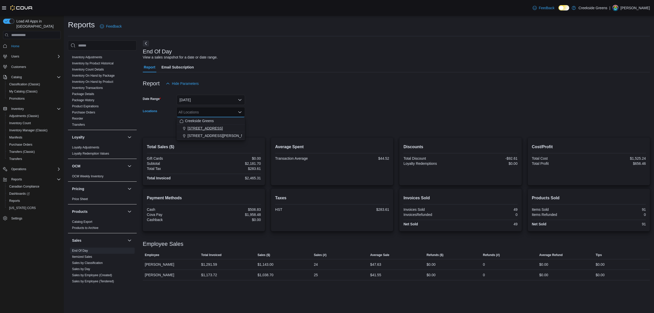
click at [205, 128] on span "[STREET_ADDRESS]" at bounding box center [205, 128] width 35 height 5
click at [294, 119] on div at bounding box center [396, 119] width 507 height 4
click at [238, 127] on span "Run Report" at bounding box center [230, 126] width 18 height 5
click at [17, 44] on span "Home" at bounding box center [15, 46] width 8 height 4
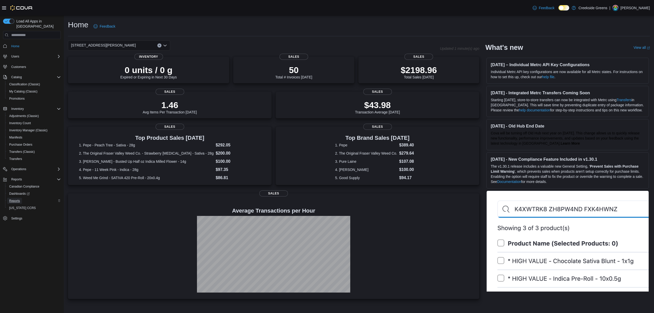
click at [11, 199] on span "Reports" at bounding box center [14, 201] width 11 height 4
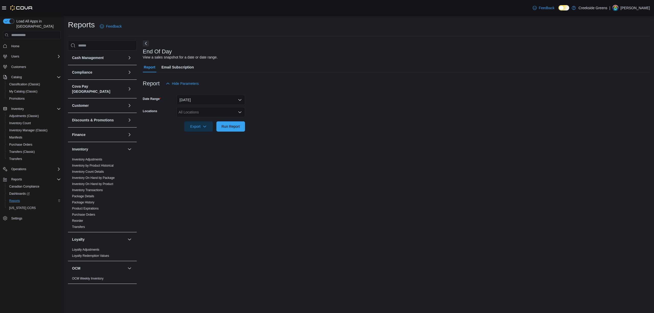
click at [201, 106] on form "Date Range Today Locations All Locations Export Run Report" at bounding box center [396, 110] width 507 height 43
click at [210, 111] on div "All Locations" at bounding box center [211, 112] width 68 height 10
click at [203, 135] on span "[STREET_ADDRESS][PERSON_NAME]" at bounding box center [220, 135] width 65 height 5
click at [314, 135] on div at bounding box center [396, 135] width 507 height 6
click at [234, 126] on span "Run Report" at bounding box center [230, 126] width 18 height 5
